Goal: Transaction & Acquisition: Purchase product/service

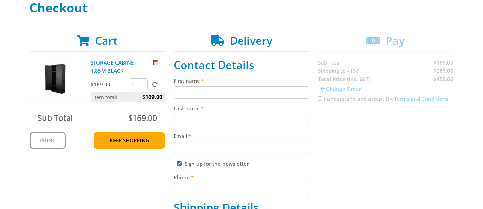
scroll to position [128, 0]
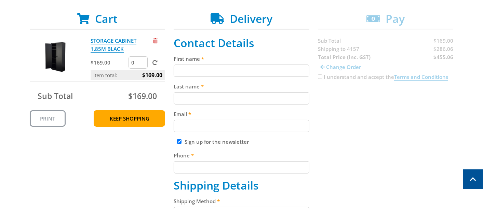
type input "0"
click at [143, 63] on input "0" at bounding box center [138, 62] width 19 height 12
click at [155, 62] on span at bounding box center [155, 62] width 5 height 5
click at [0, 0] on input "submit" at bounding box center [0, 0] width 0 height 0
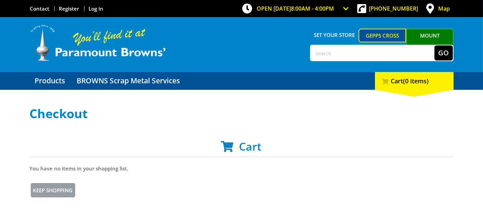
click at [430, 33] on link "Mount [PERSON_NAME]" at bounding box center [430, 42] width 48 height 26
